Goal: Find specific page/section: Find specific page/section

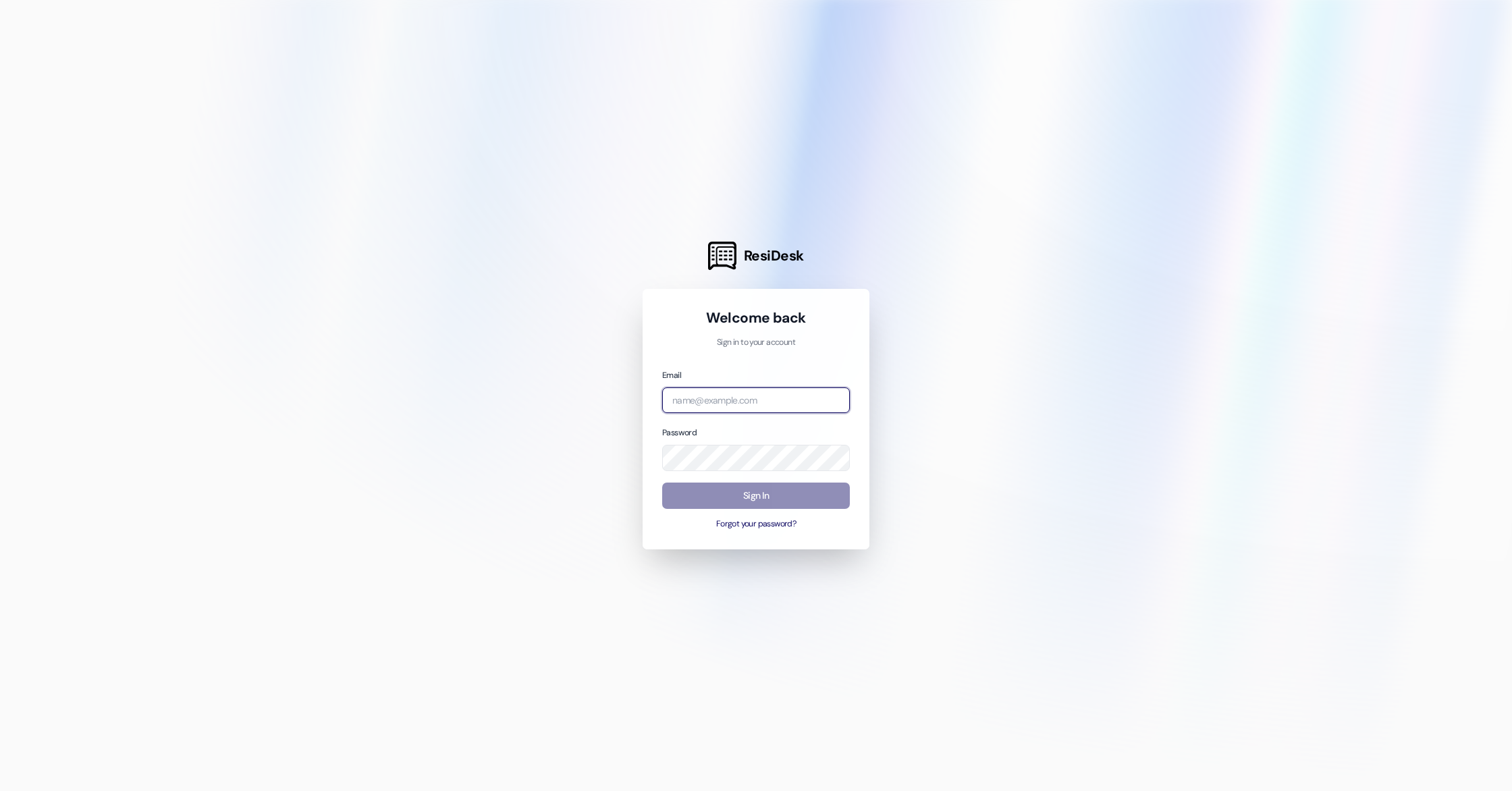
type input "emily@wayfarecommunities.com"
click at [764, 492] on button "Sign In" at bounding box center [756, 496] width 187 height 26
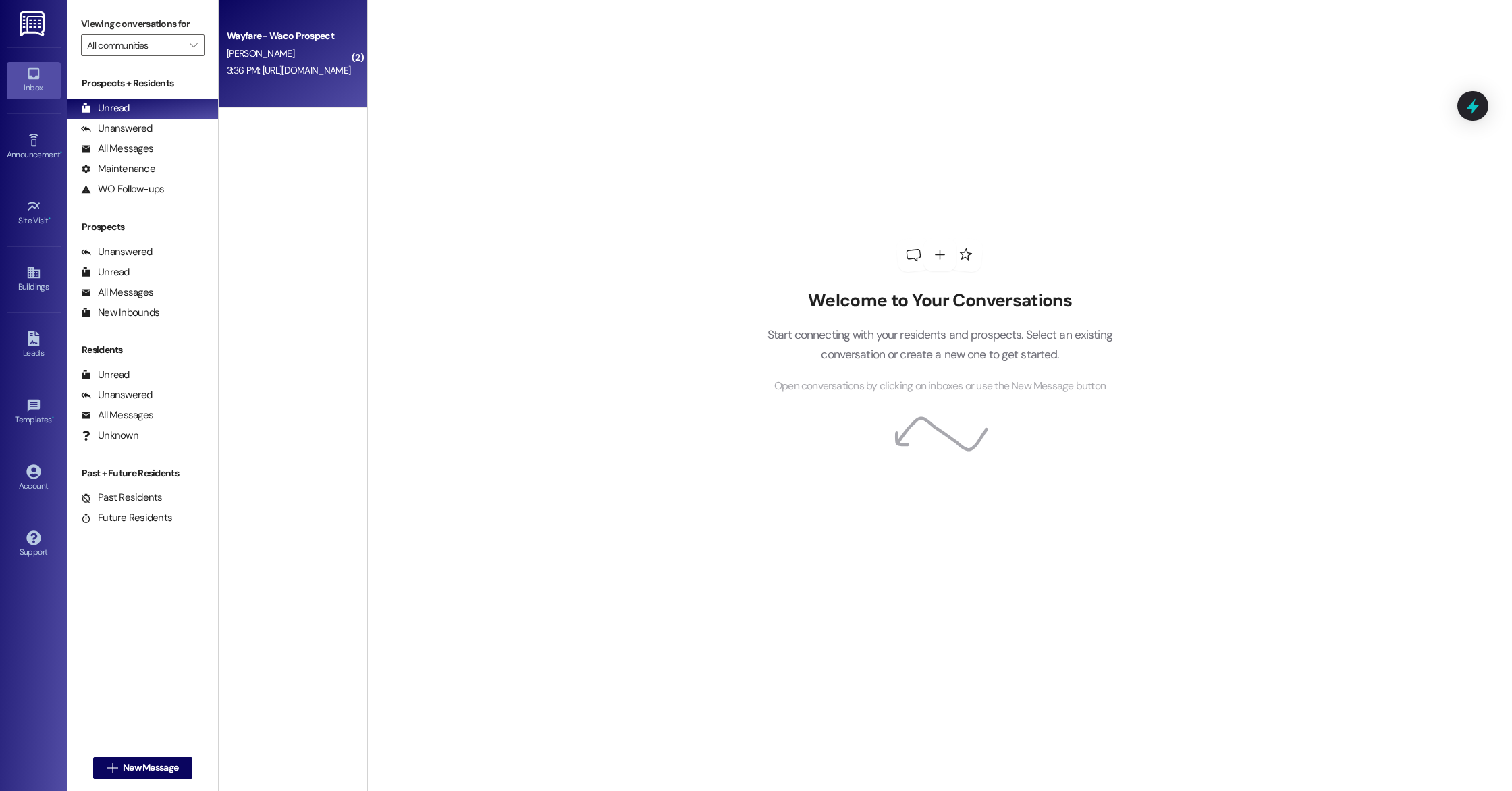
click at [297, 52] on div "A. Reed" at bounding box center [289, 54] width 128 height 17
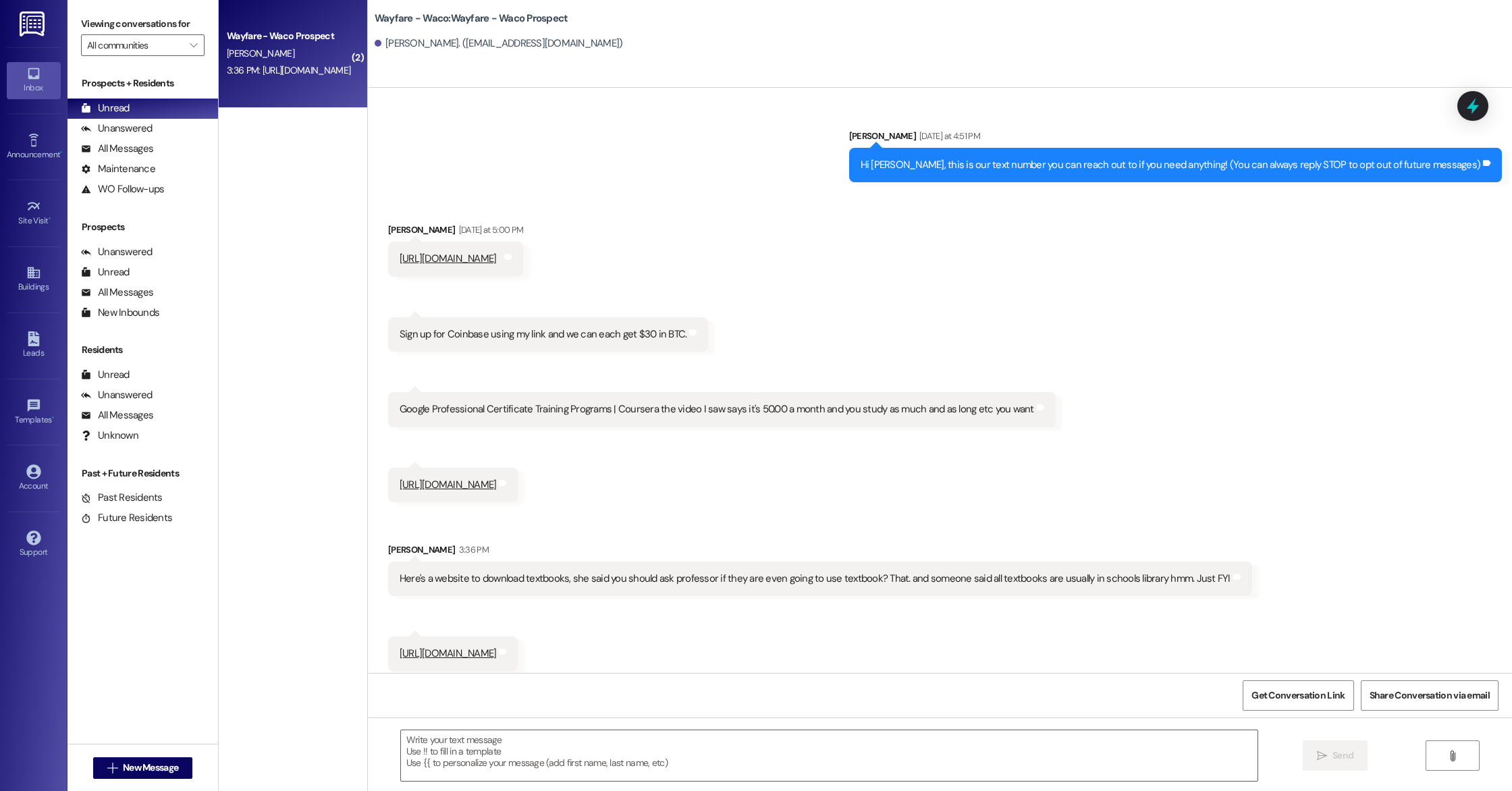
scroll to position [9, 0]
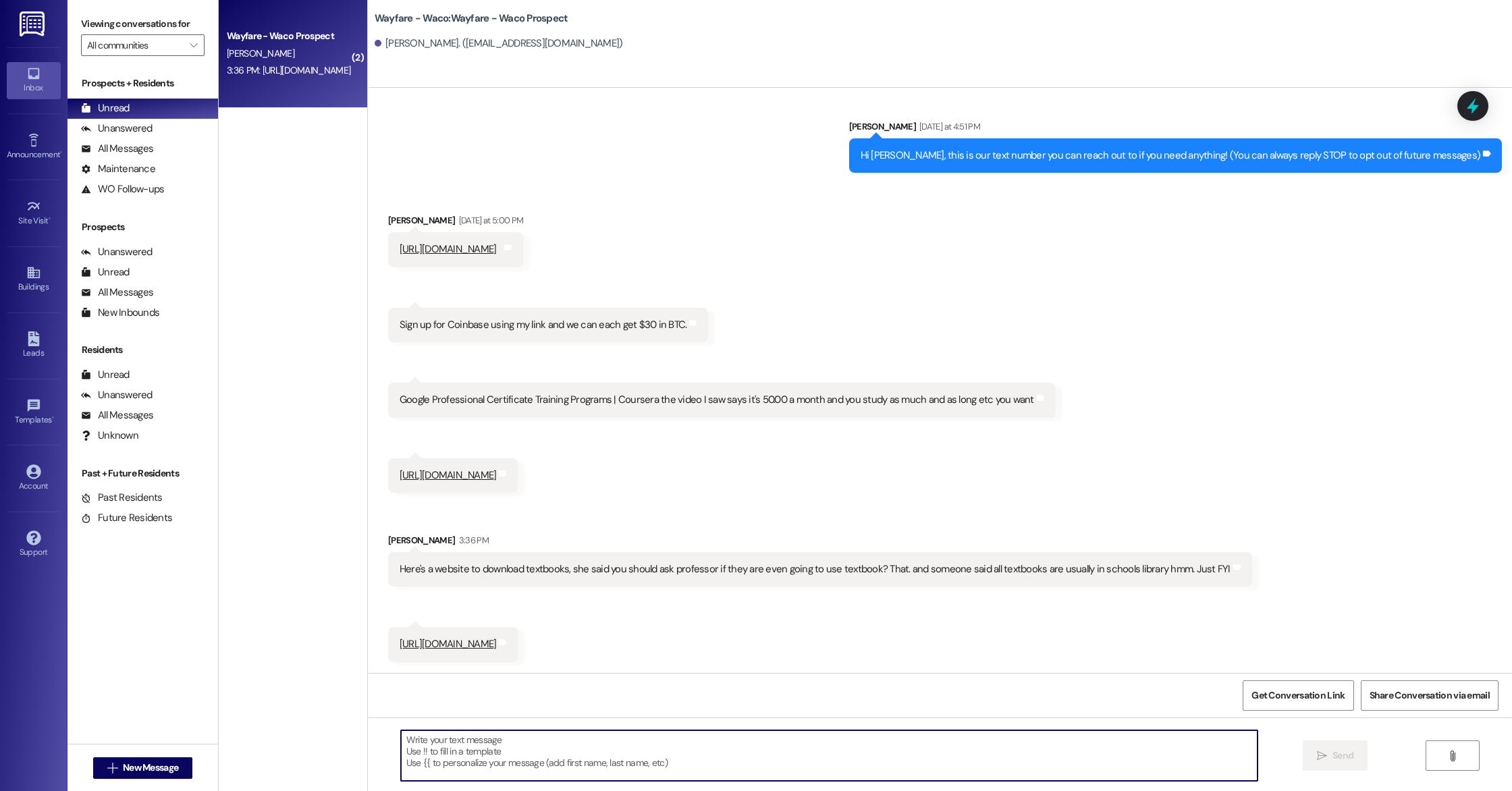
click at [650, 769] on textarea at bounding box center [829, 755] width 856 height 50
click at [41, 351] on div "Leads" at bounding box center [33, 353] width 67 height 14
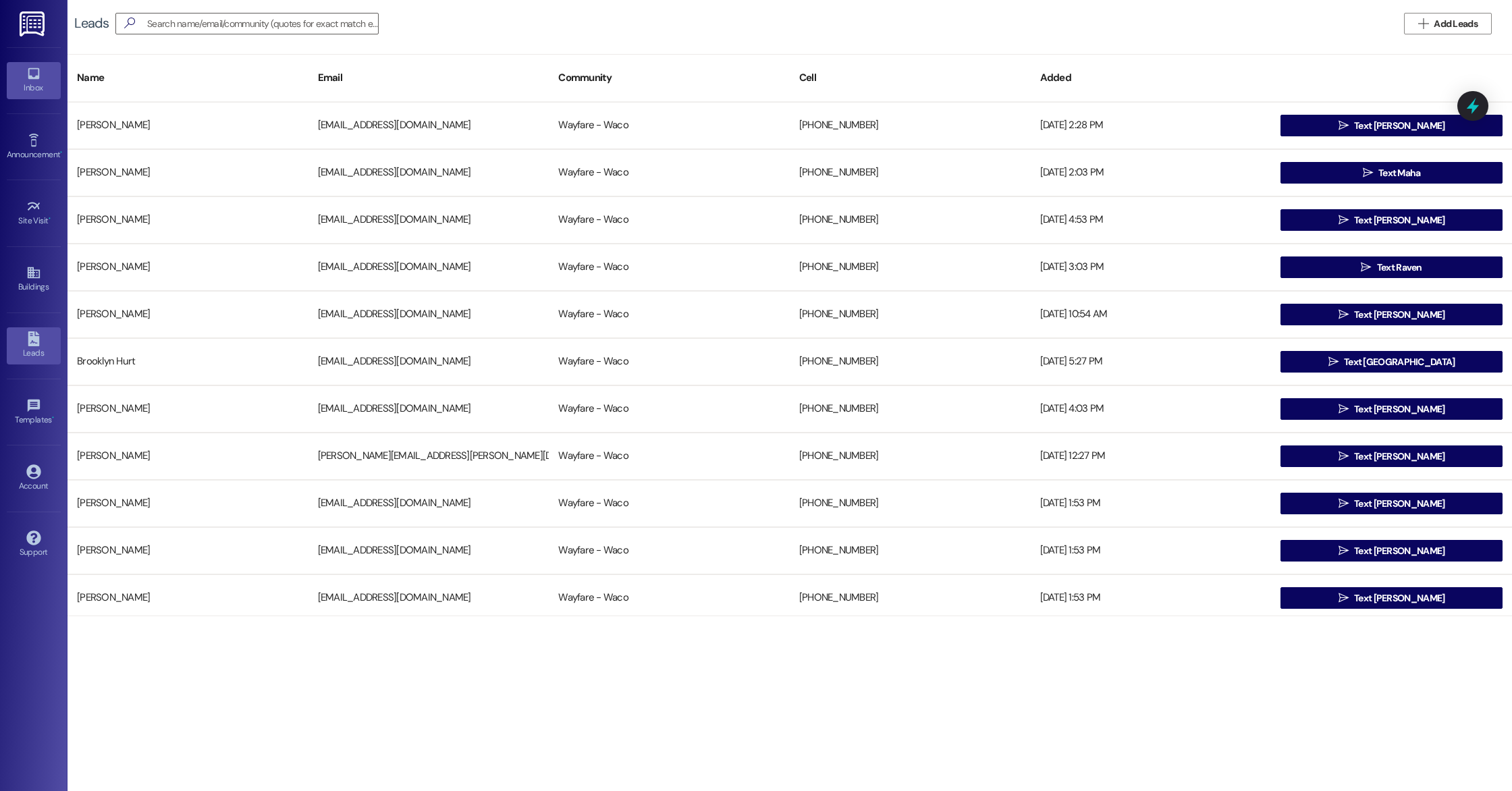
click at [41, 80] on link "Inbox" at bounding box center [33, 80] width 54 height 37
